Goal: Find contact information: Find contact information

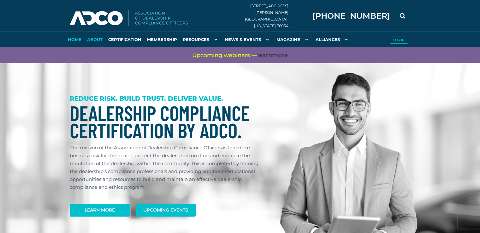
click at [96, 40] on link "About" at bounding box center [94, 40] width 21 height 16
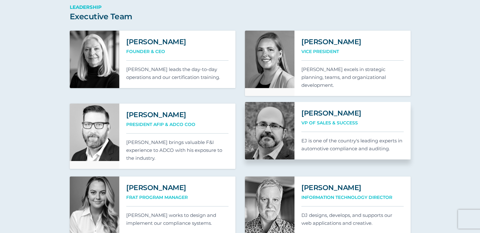
scroll to position [441, 0]
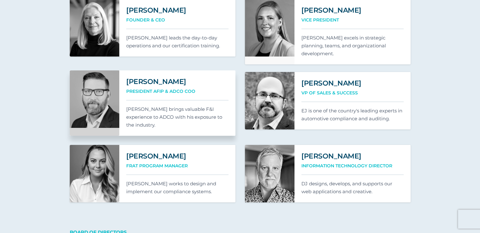
drag, startPoint x: 127, startPoint y: 82, endPoint x: 194, endPoint y: 82, distance: 66.5
click at [190, 82] on h2 "[PERSON_NAME]" at bounding box center [177, 81] width 102 height 9
click at [197, 82] on h2 "[PERSON_NAME]" at bounding box center [177, 81] width 102 height 9
drag, startPoint x: 197, startPoint y: 79, endPoint x: 126, endPoint y: 85, distance: 70.9
click at [126, 85] on h2 "[PERSON_NAME]" at bounding box center [177, 81] width 102 height 9
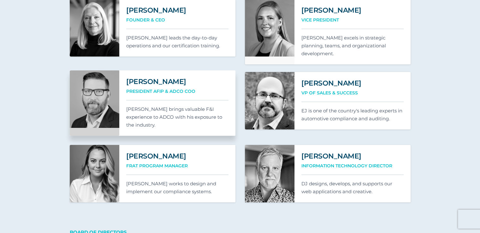
copy h2 "[PERSON_NAME]"
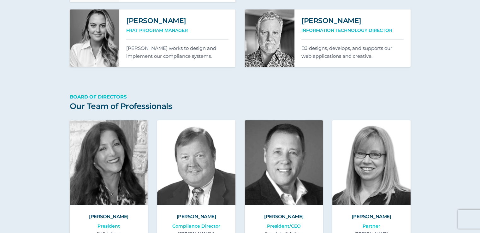
scroll to position [1104, 0]
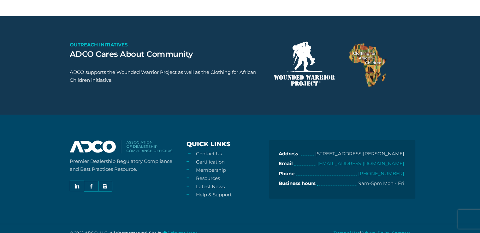
click at [211, 150] on link "Contact Us" at bounding box center [209, 153] width 26 height 6
